Goal: Task Accomplishment & Management: Manage account settings

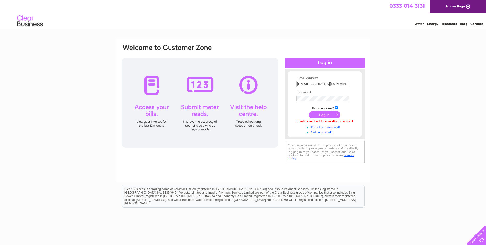
click at [328, 128] on link "Forgotten password?" at bounding box center [326, 126] width 58 height 5
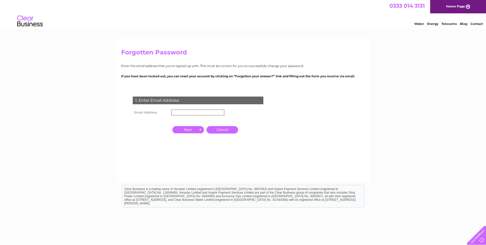
click at [184, 112] on input "text" at bounding box center [197, 112] width 53 height 6
type input "[EMAIL_ADDRESS][DOMAIN_NAME]"
click at [193, 131] on input "button" at bounding box center [189, 128] width 32 height 7
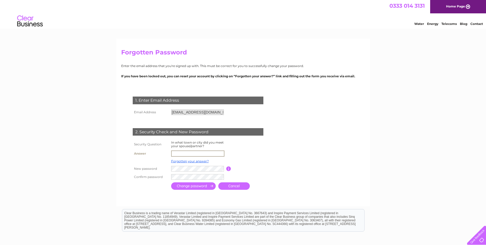
click at [201, 152] on input "text" at bounding box center [197, 153] width 53 height 6
